Goal: Task Accomplishment & Management: Complete application form

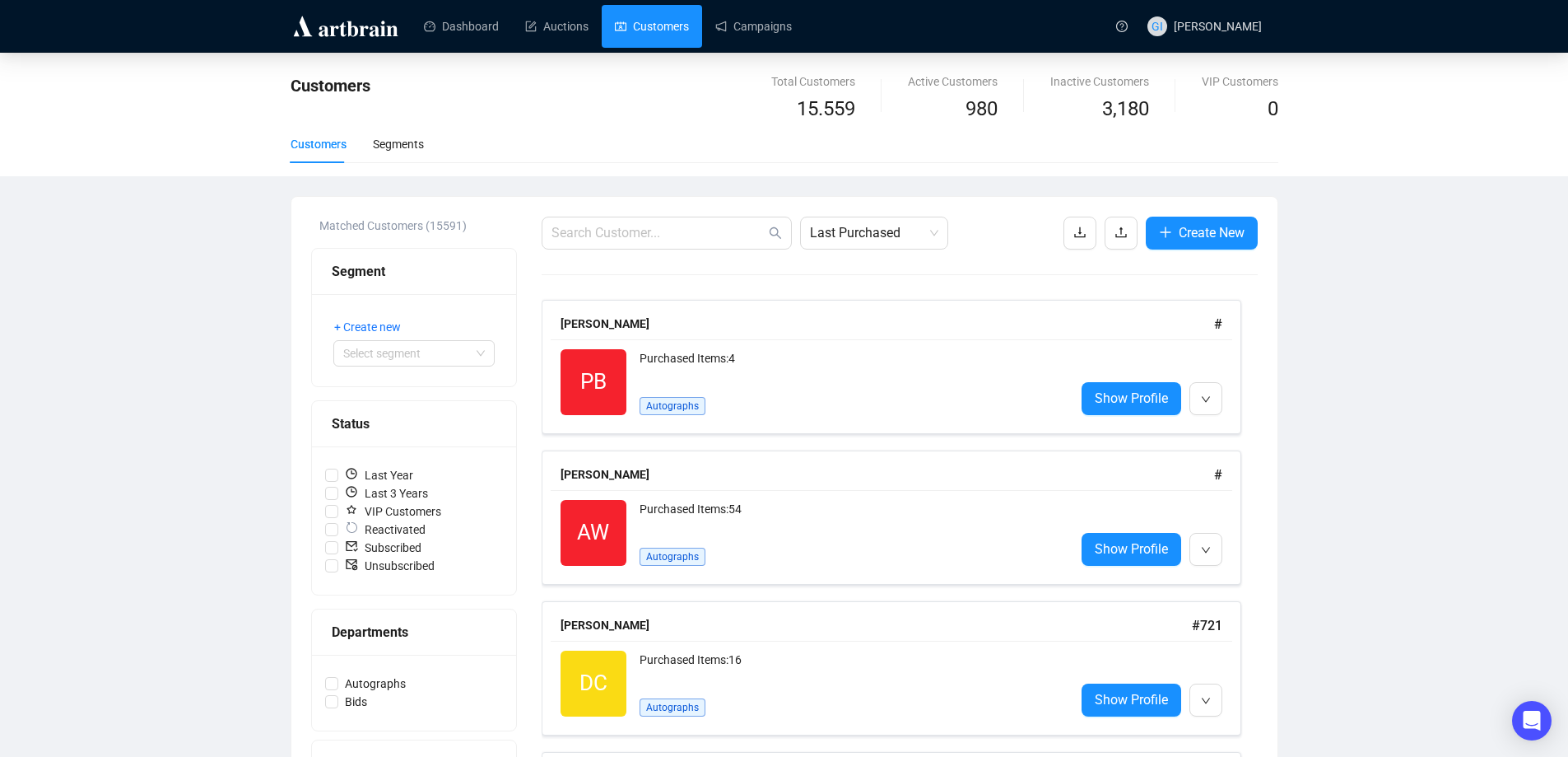
click at [1210, 238] on span "Create New" at bounding box center [1211, 232] width 66 height 20
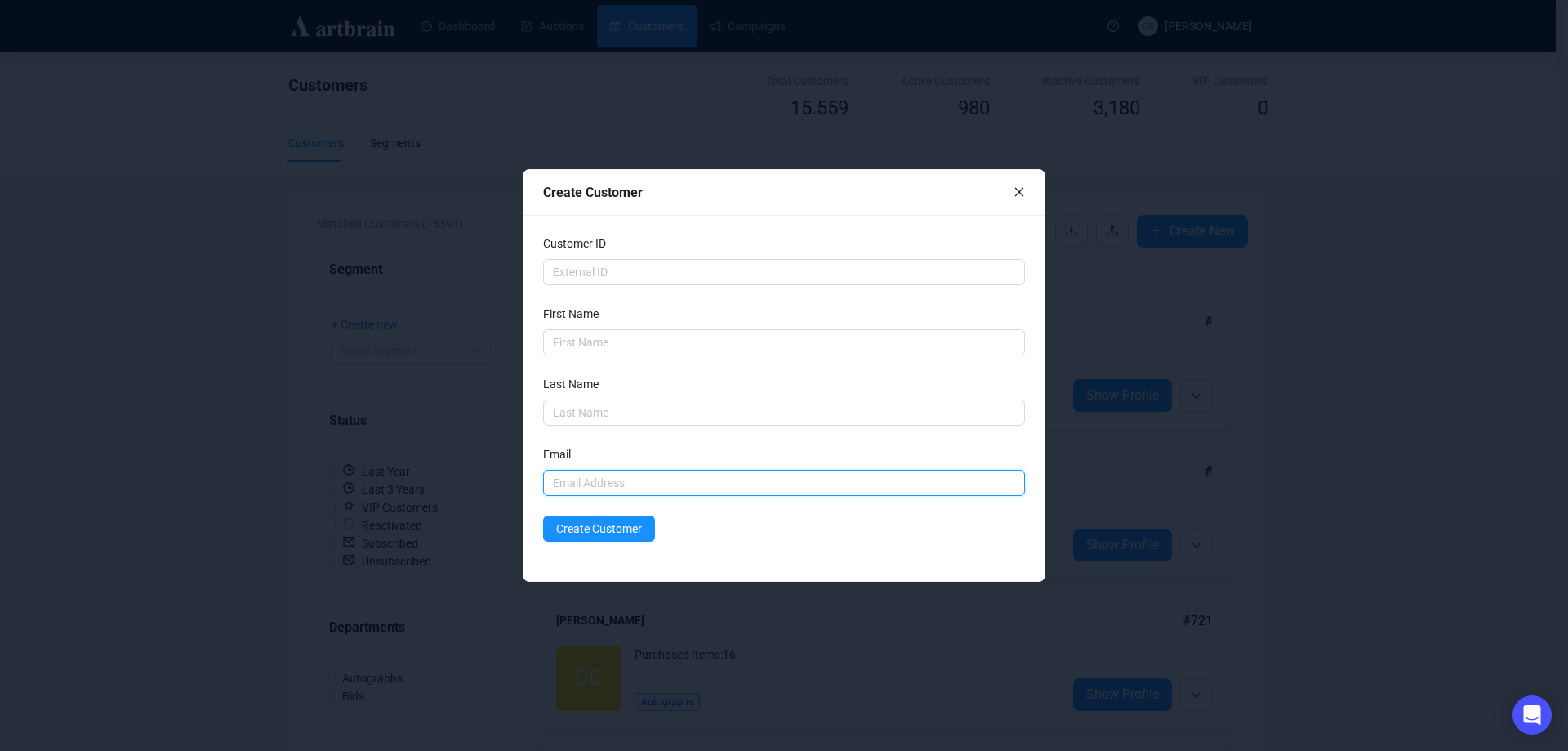
click at [578, 480] on input "text" at bounding box center [784, 482] width 482 height 26
paste input "[EMAIL_ADDRESS][DOMAIN_NAME]"
type input "[EMAIL_ADDRESS][DOMAIN_NAME]"
click at [613, 343] on input "text" at bounding box center [784, 341] width 482 height 26
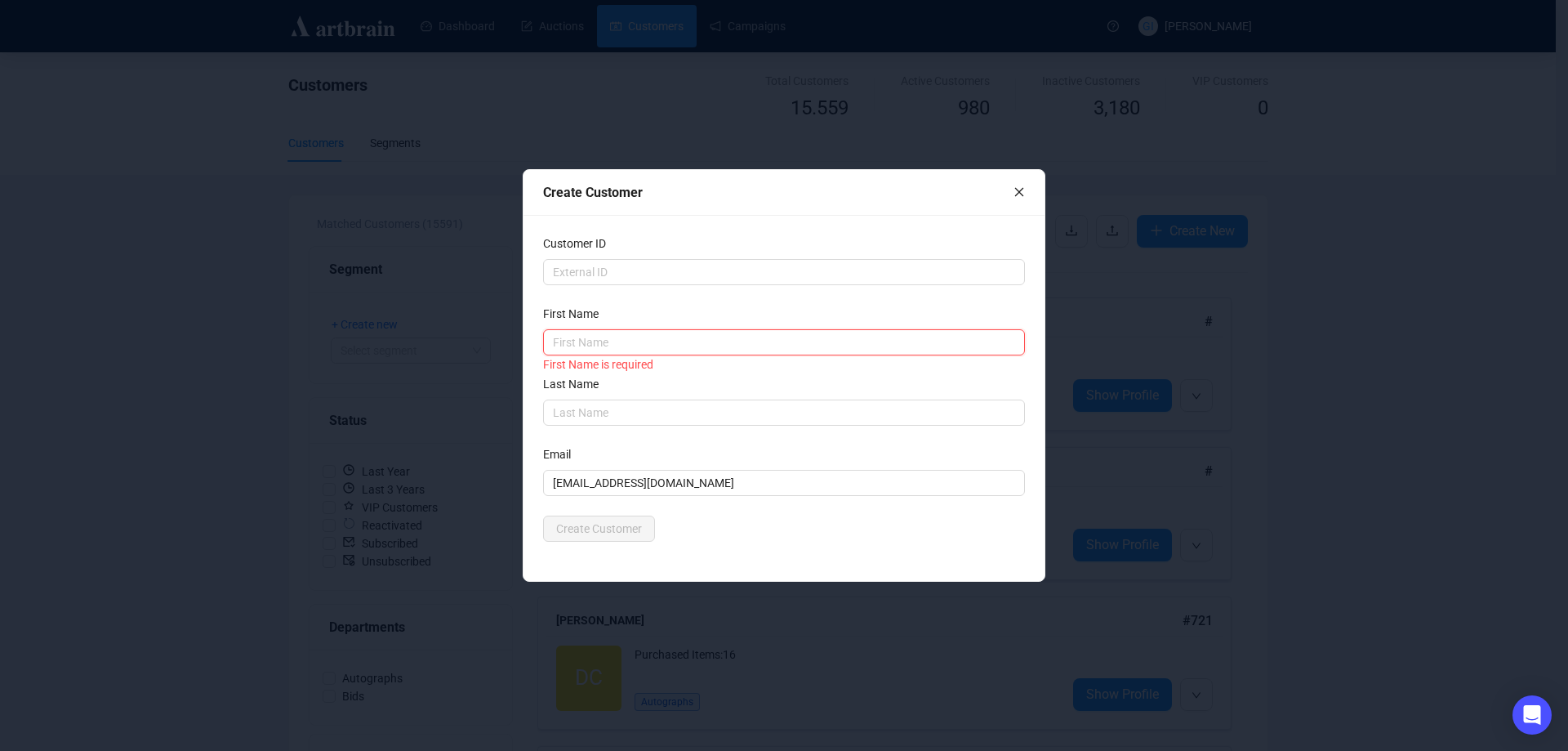
click at [661, 336] on input "text" at bounding box center [784, 341] width 482 height 26
click at [688, 335] on input "text" at bounding box center [784, 341] width 482 height 26
paste input "[PERSON_NAME]"
drag, startPoint x: 757, startPoint y: 333, endPoint x: 604, endPoint y: 344, distance: 153.4
click at [604, 344] on input "[PERSON_NAME]" at bounding box center [784, 341] width 482 height 26
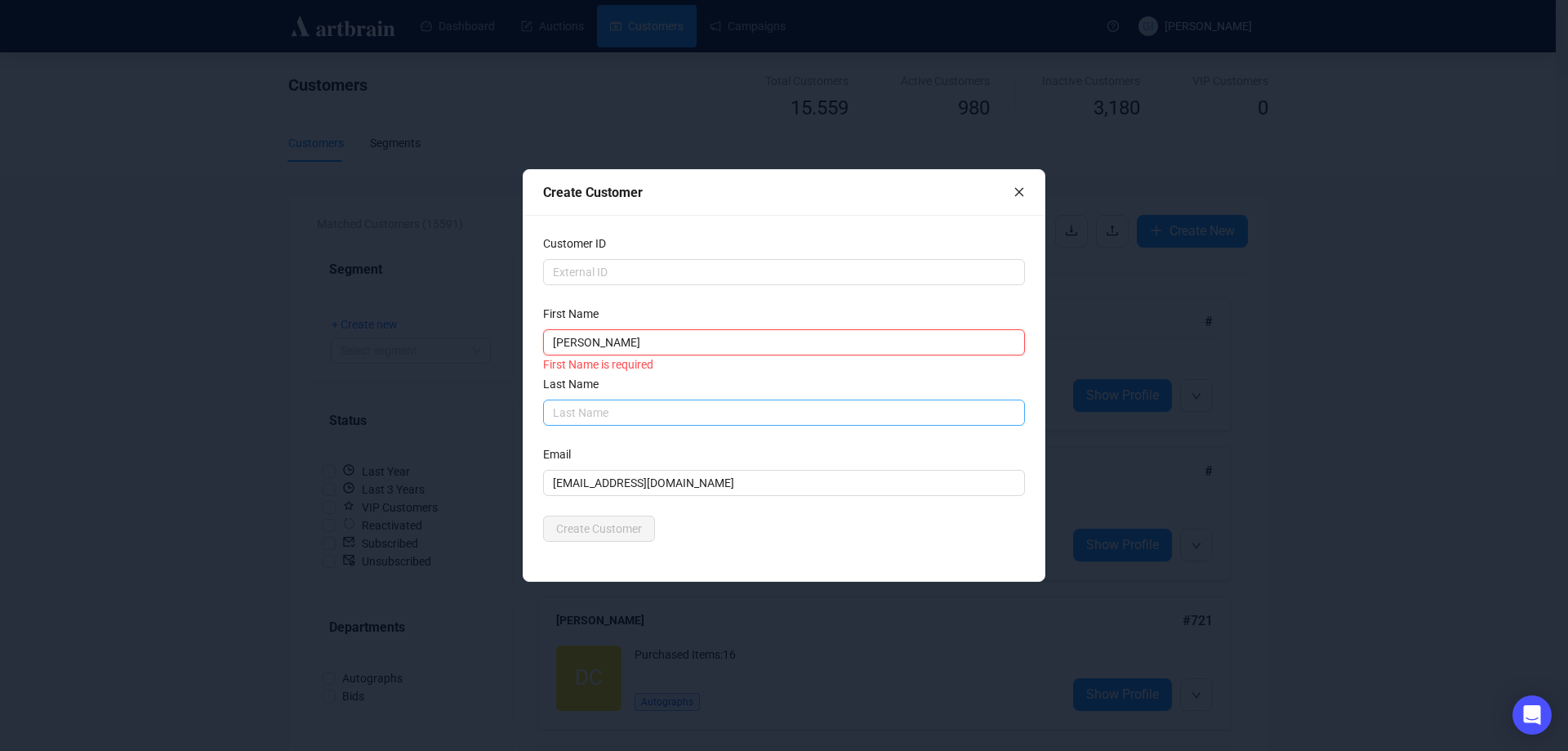
type input "[PERSON_NAME]"
click at [601, 417] on input "text" at bounding box center [784, 412] width 482 height 26
paste input "[PERSON_NAME]"
type input "[PERSON_NAME]"
click at [781, 381] on div "Last Name" at bounding box center [784, 387] width 482 height 24
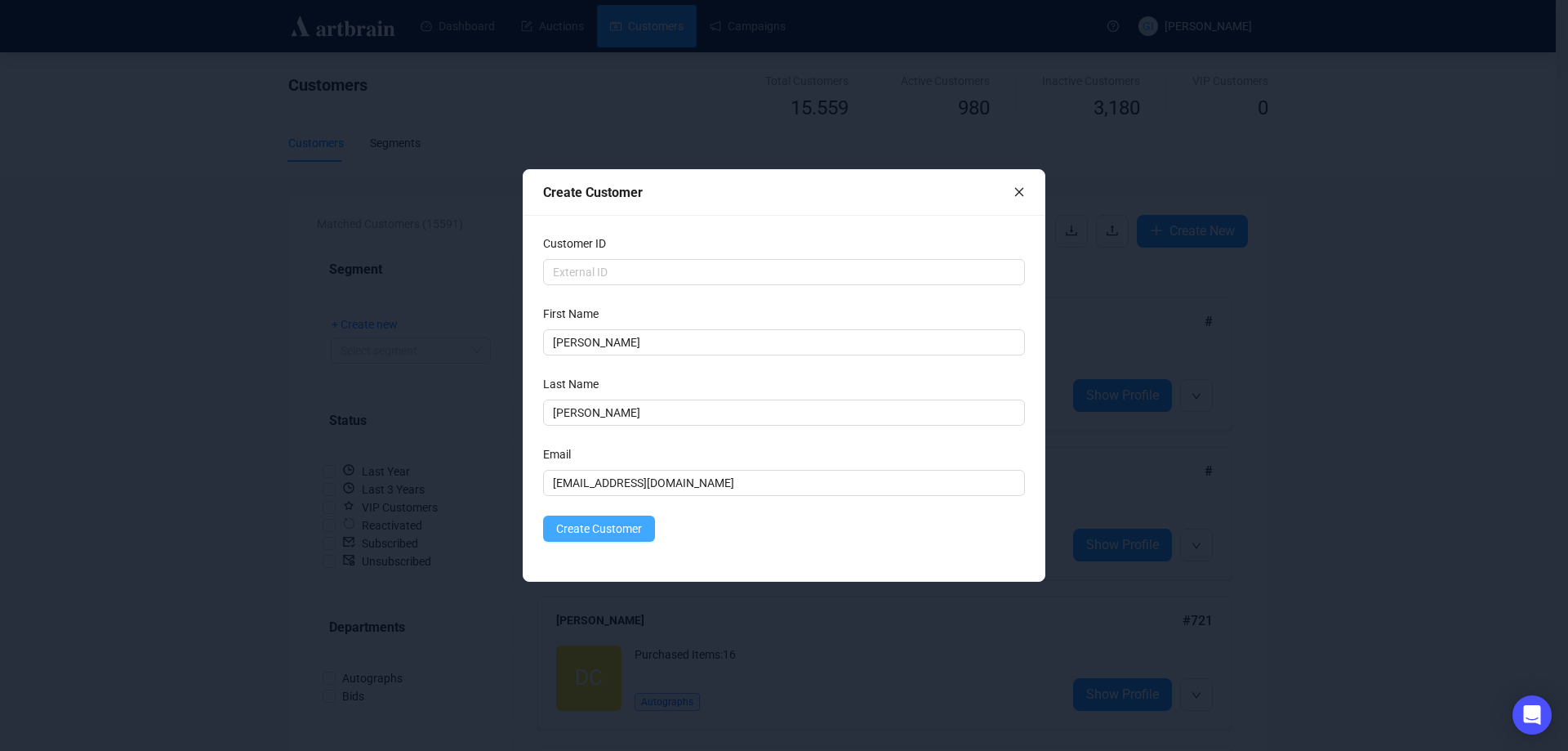
click at [626, 531] on span "Create Customer" at bounding box center [598, 528] width 86 height 18
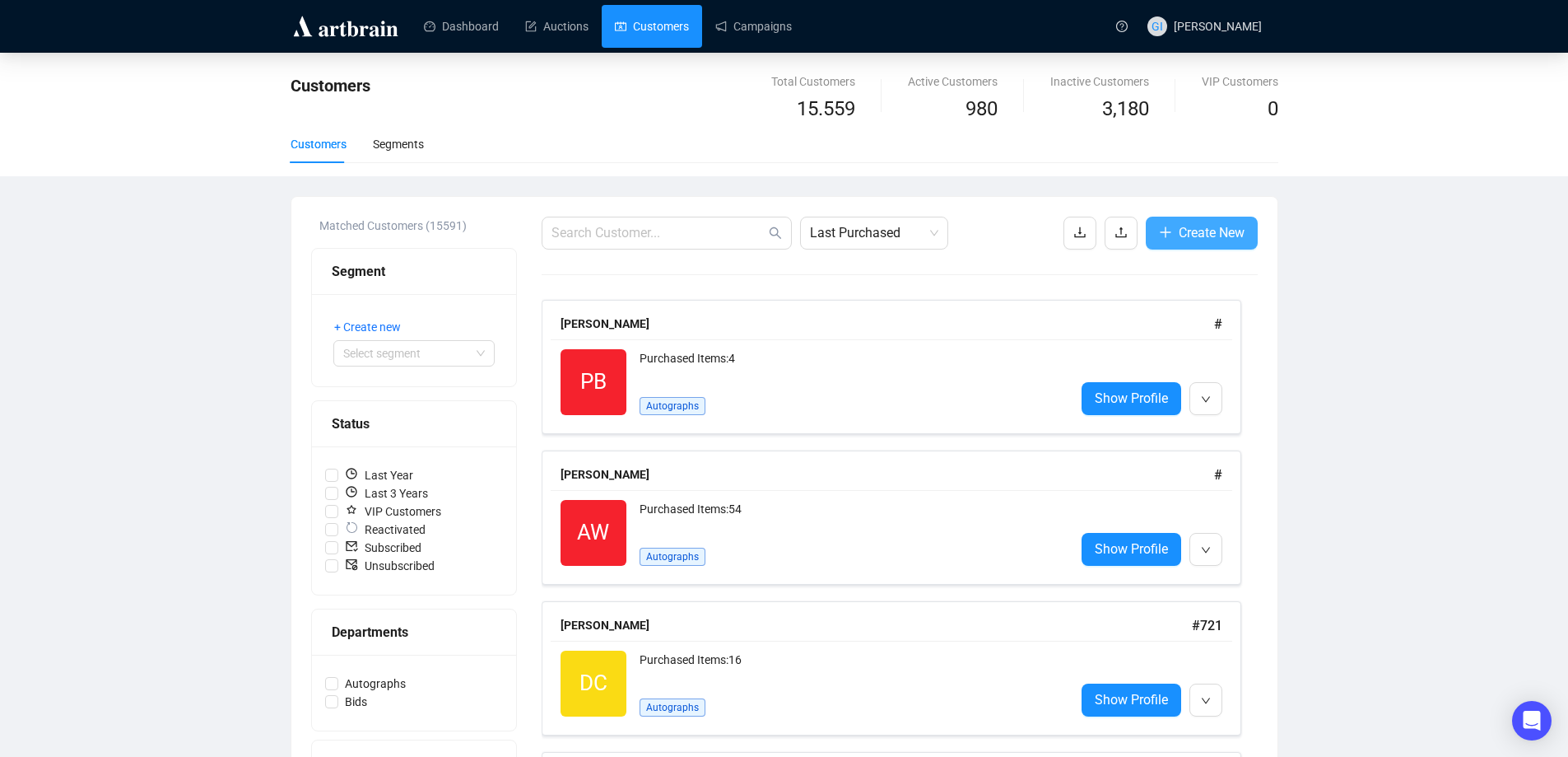
click at [1194, 227] on span "Create New" at bounding box center [1211, 232] width 66 height 20
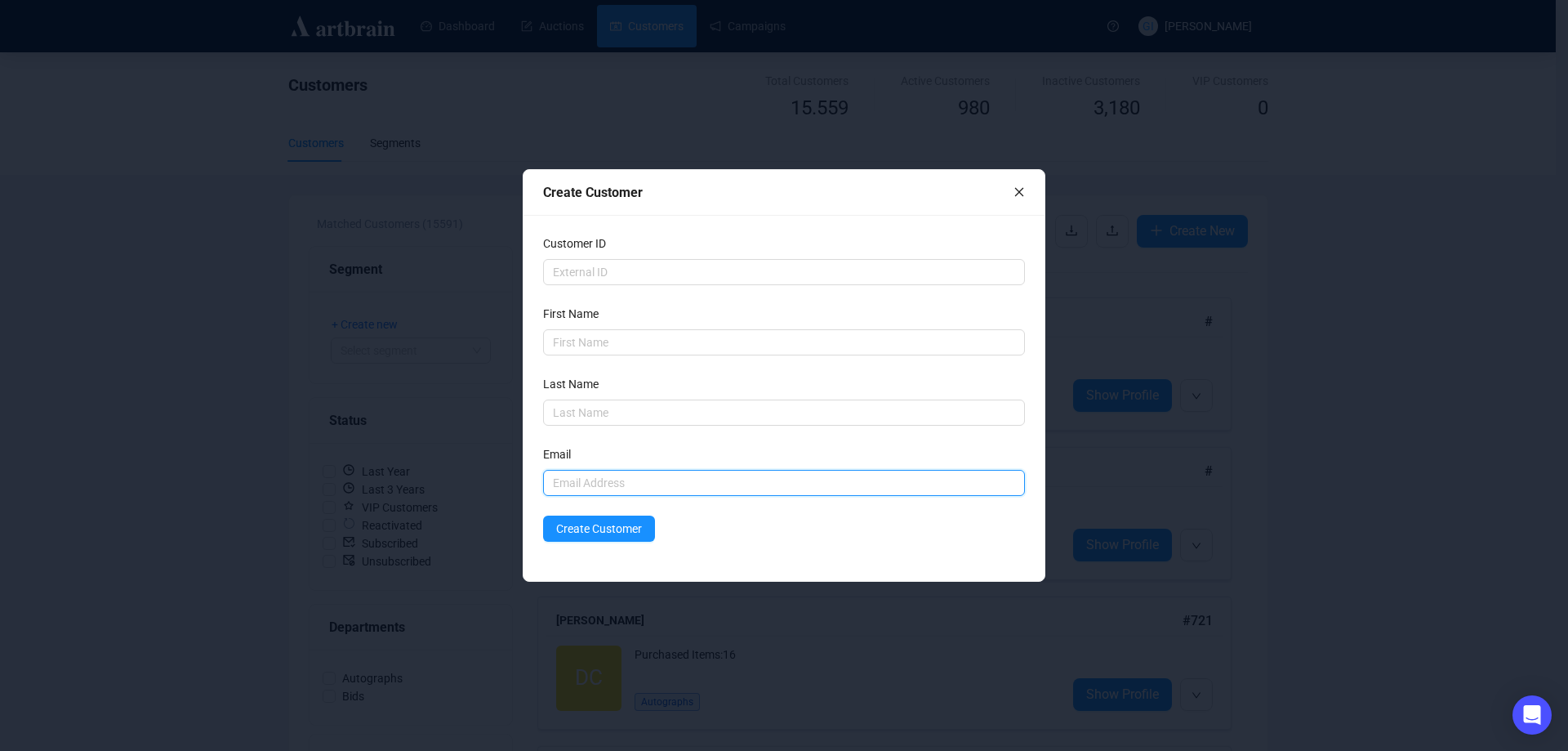
click at [664, 478] on input "text" at bounding box center [784, 482] width 482 height 26
paste input "[EMAIL_ADDRESS][DOMAIN_NAME]"
type input "[EMAIL_ADDRESS][DOMAIN_NAME]"
click at [588, 337] on input "text" at bounding box center [784, 341] width 482 height 26
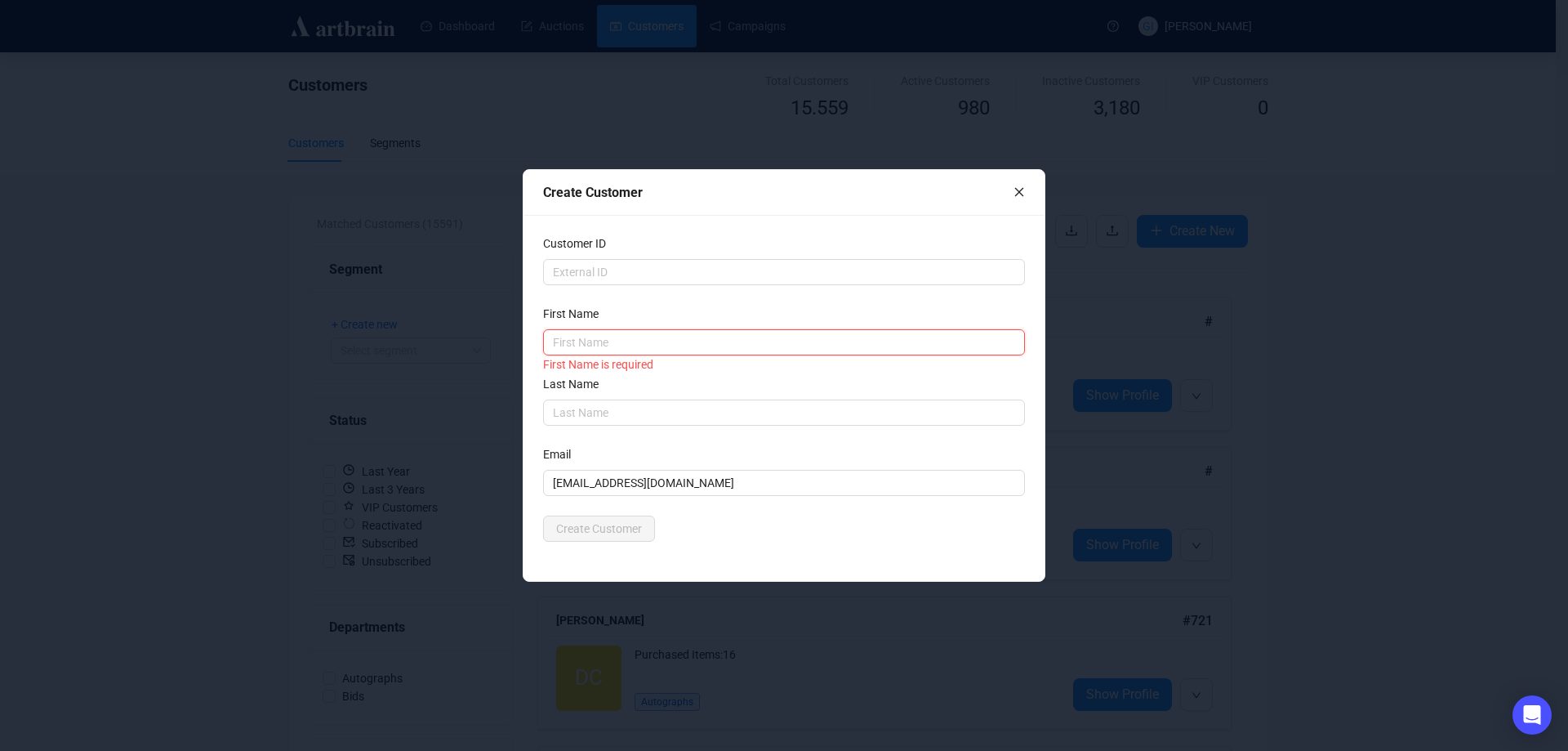
paste input "NANI [PERSON_NAME]"
drag, startPoint x: 681, startPoint y: 342, endPoint x: 623, endPoint y: 349, distance: 58.4
click at [623, 349] on input "NANI [PERSON_NAME]" at bounding box center [784, 341] width 482 height 26
type input "[PERSON_NAME]"
click at [598, 404] on input "text" at bounding box center [784, 412] width 482 height 26
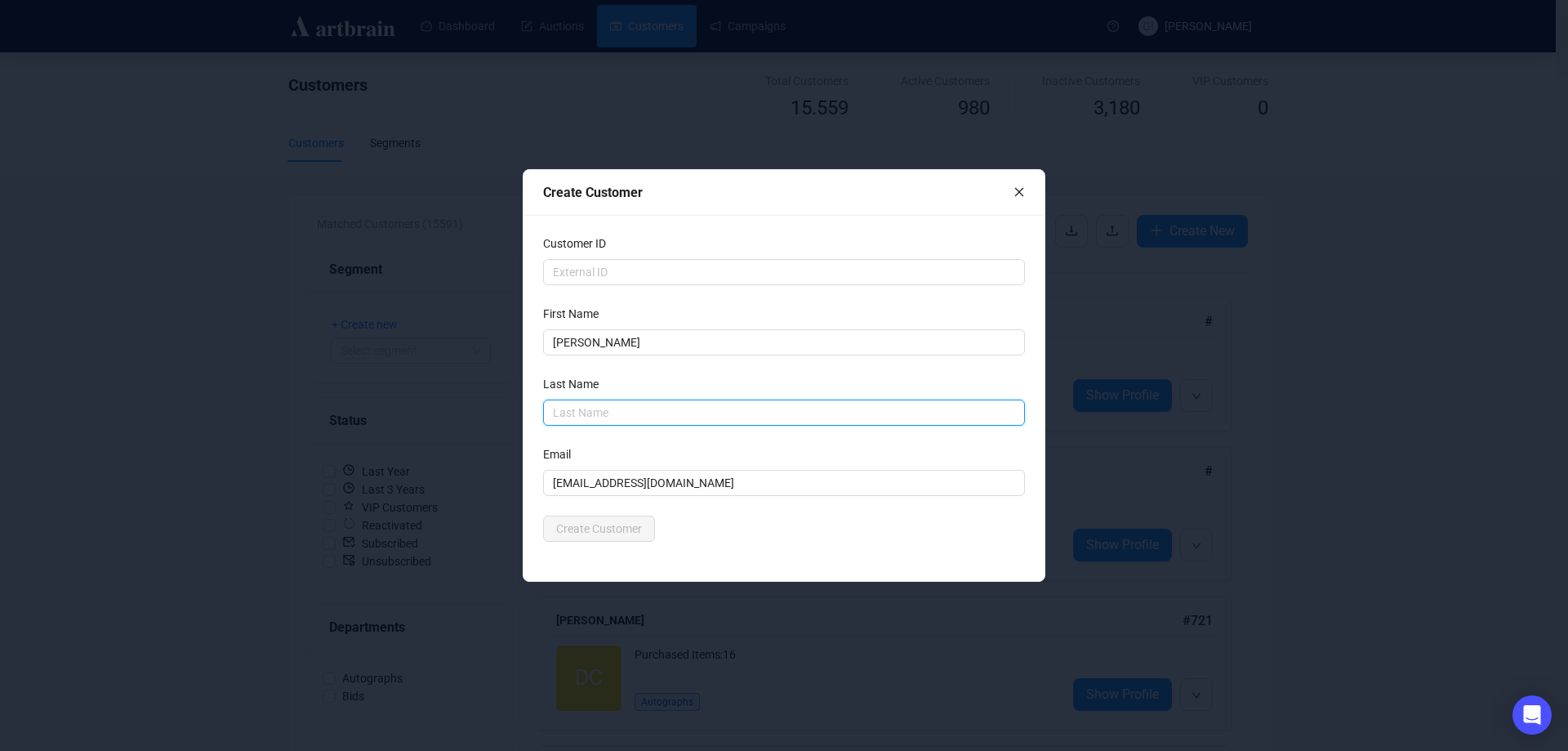
paste input "ZEITOUN"
type input "ZEITOUN"
click at [701, 523] on div "Create Customer" at bounding box center [784, 528] width 482 height 26
click at [628, 535] on span "Create Customer" at bounding box center [598, 528] width 86 height 18
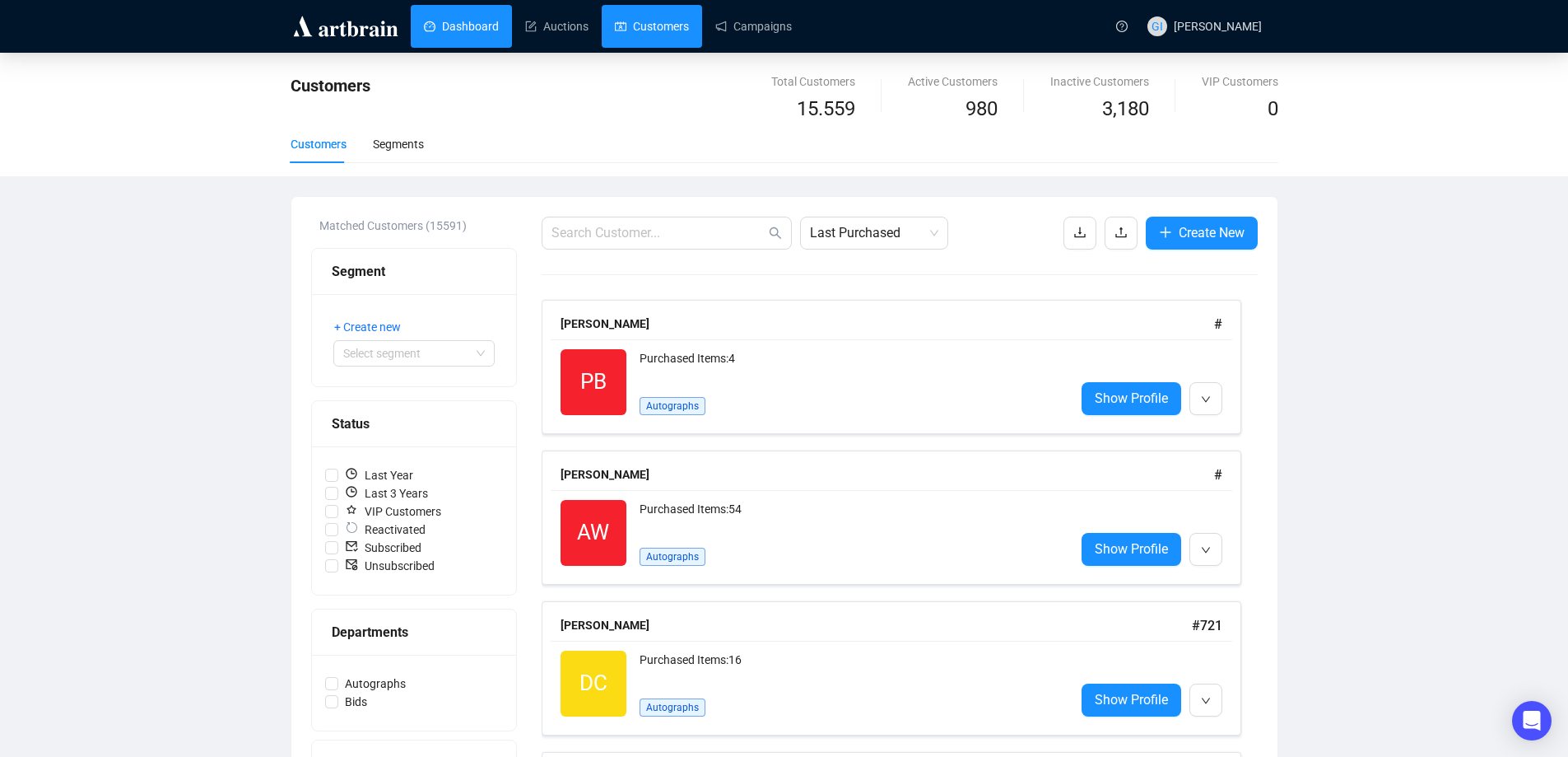
click at [467, 31] on link "Dashboard" at bounding box center [460, 26] width 75 height 43
